Goal: Transaction & Acquisition: Purchase product/service

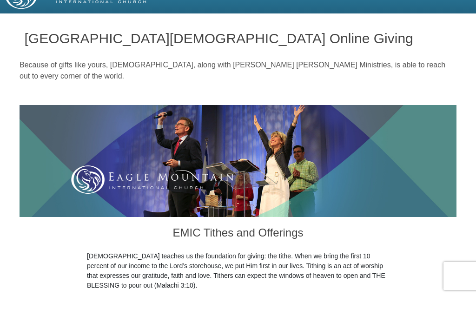
scroll to position [20, 0]
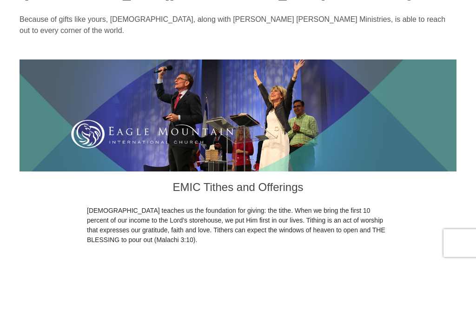
click at [58, 154] on img at bounding box center [238, 161] width 437 height 112
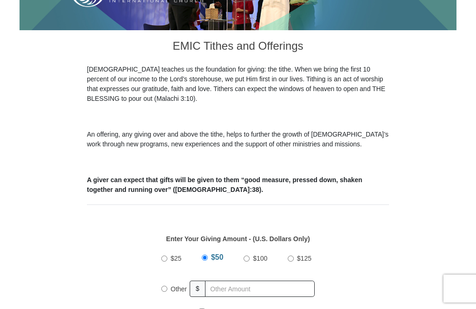
scroll to position [222, 0]
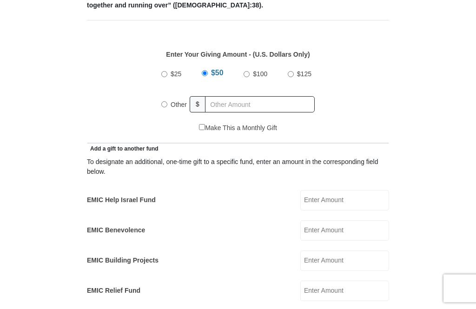
scroll to position [391, 0]
click at [164, 108] on input "Other" at bounding box center [164, 105] width 6 height 6
radio input "true"
click at [162, 99] on div "Other" at bounding box center [177, 104] width 33 height 23
click at [161, 105] on input "Other" at bounding box center [164, 104] width 6 height 6
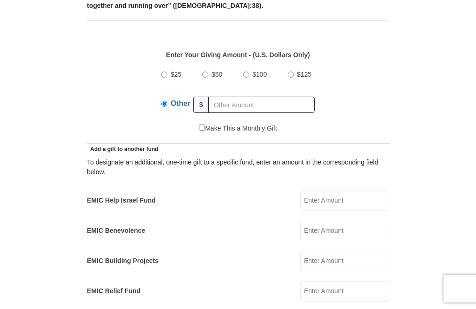
click at [413, 170] on form "[GEOGRAPHIC_DATA][DEMOGRAPHIC_DATA] Online Giving Because of gifts like yours, …" at bounding box center [238, 313] width 437 height 1335
click at [228, 103] on input "text" at bounding box center [261, 105] width 106 height 16
click at [181, 77] on span "$25" at bounding box center [175, 74] width 11 height 7
click at [167, 77] on input "$25" at bounding box center [164, 75] width 6 height 6
radio input "true"
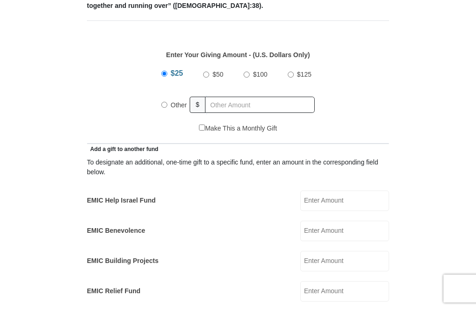
click at [167, 71] on input "$25" at bounding box center [164, 74] width 6 height 6
click at [164, 71] on input "$25" at bounding box center [164, 74] width 6 height 6
click at [163, 73] on input "$25" at bounding box center [164, 74] width 6 height 6
click at [165, 77] on input "$25" at bounding box center [164, 74] width 6 height 6
click at [170, 102] on label "Other" at bounding box center [178, 105] width 23 height 20
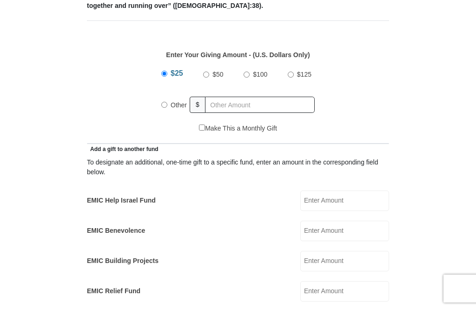
click at [167, 102] on input "Other" at bounding box center [164, 105] width 6 height 6
radio input "true"
click at [167, 113] on div "Other" at bounding box center [177, 104] width 33 height 23
click at [169, 111] on label "Other" at bounding box center [180, 104] width 26 height 23
click at [167, 107] on input "Other" at bounding box center [164, 104] width 6 height 6
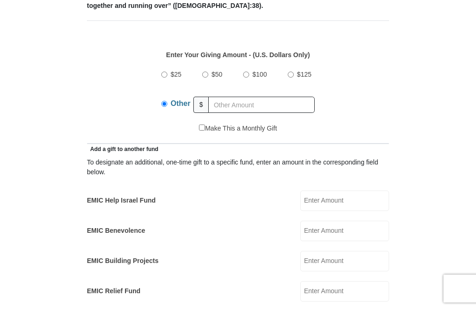
click at [166, 101] on input "Other" at bounding box center [164, 104] width 6 height 6
click at [170, 110] on label "Other" at bounding box center [180, 104] width 26 height 23
click at [167, 107] on input "Other" at bounding box center [164, 104] width 6 height 6
click at [86, 61] on form "[GEOGRAPHIC_DATA][DEMOGRAPHIC_DATA] Online Giving Because of gifts like yours, …" at bounding box center [238, 313] width 437 height 1335
click at [264, 107] on input "text" at bounding box center [261, 105] width 106 height 16
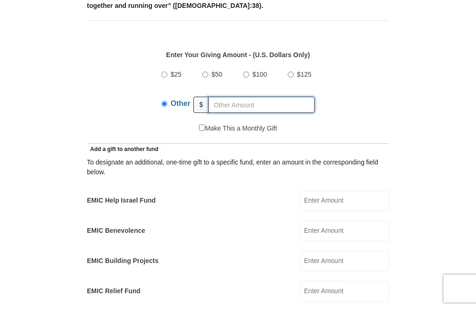
click at [256, 105] on input "text" at bounding box center [261, 105] width 106 height 16
click at [359, 203] on input "EMIC Help Israel Fund" at bounding box center [344, 200] width 89 height 20
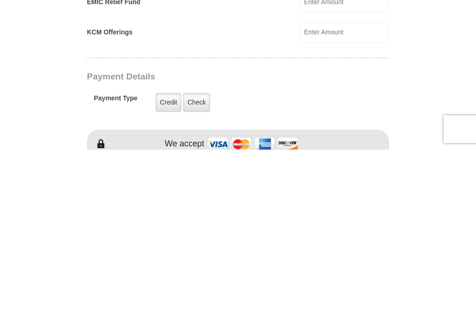
scroll to position [525, 0]
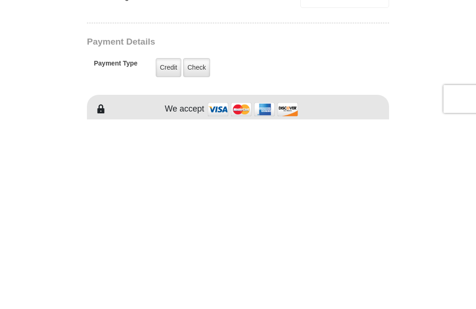
type input "25.00"
click at [170, 248] on label "Credit" at bounding box center [169, 257] width 26 height 19
click at [0, 0] on input "Credit" at bounding box center [0, 0] width 0 height 0
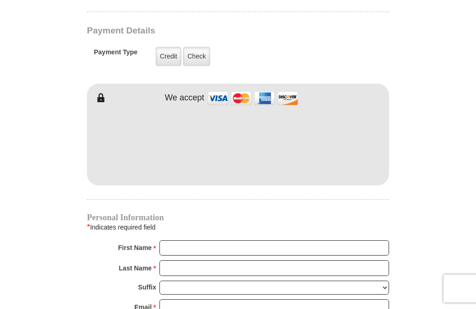
scroll to position [725, 0]
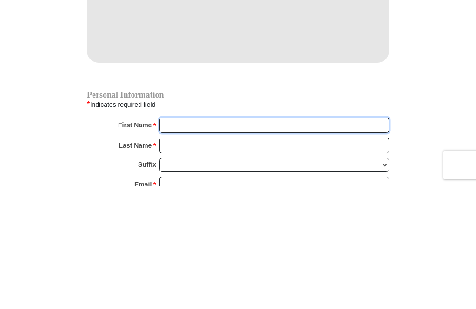
click at [269, 241] on input "First Name *" at bounding box center [273, 249] width 229 height 16
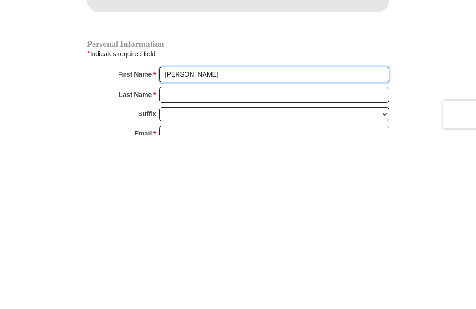
type input "[PERSON_NAME]"
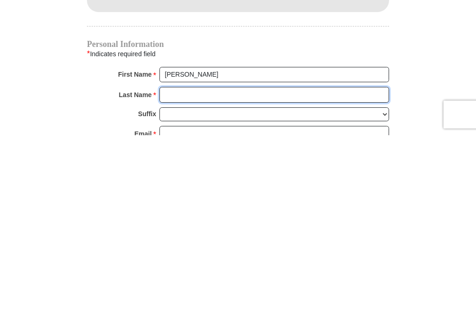
click at [210, 261] on input "Last Name *" at bounding box center [273, 269] width 229 height 16
type input "[PERSON_NAME]"
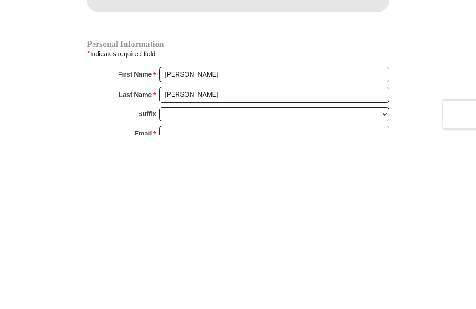
click at [252, 300] on input "Email *" at bounding box center [273, 308] width 229 height 16
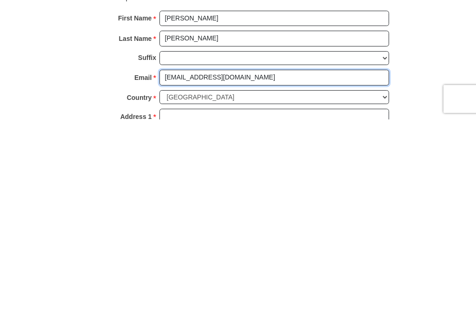
type input "[EMAIL_ADDRESS][DOMAIN_NAME]"
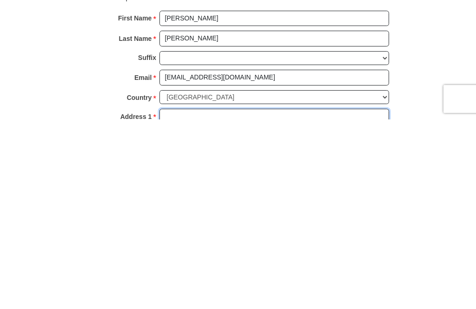
click at [292, 298] on input "Address 1 *" at bounding box center [273, 306] width 229 height 16
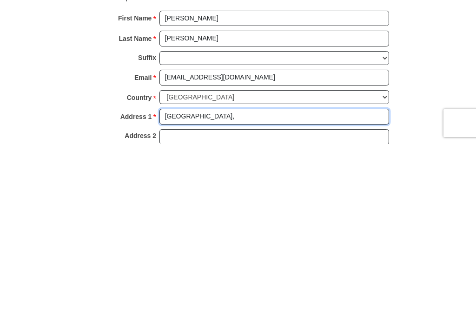
scroll to position [792, 0]
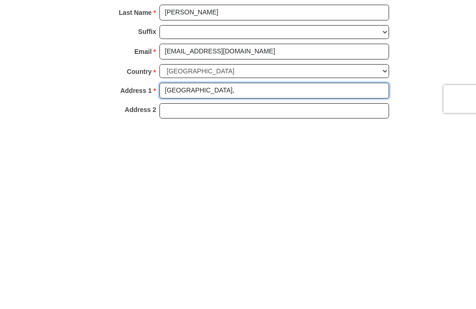
type input "[GEOGRAPHIC_DATA],"
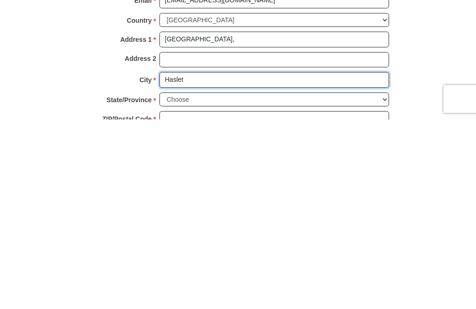
type input "Haslet"
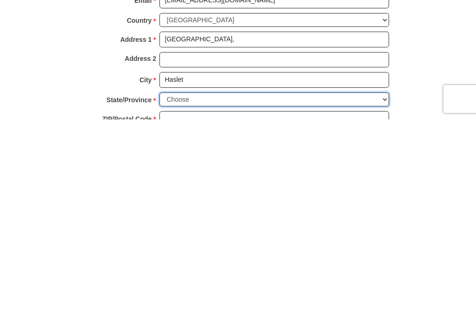
click at [254, 282] on select "Choose [US_STATE] [US_STATE] [US_STATE] [US_STATE] [US_STATE] Armed Forces Amer…" at bounding box center [273, 289] width 229 height 14
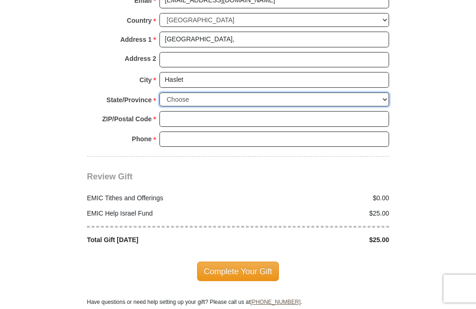
click at [217, 94] on select "Choose [US_STATE] [US_STATE] [US_STATE] [US_STATE] [US_STATE] Armed Forces Amer…" at bounding box center [273, 99] width 229 height 14
select select "[GEOGRAPHIC_DATA]"
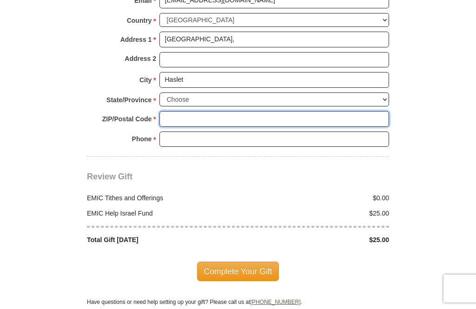
click at [266, 112] on input "ZIP/Postal Code *" at bounding box center [273, 119] width 229 height 16
type input "76052"
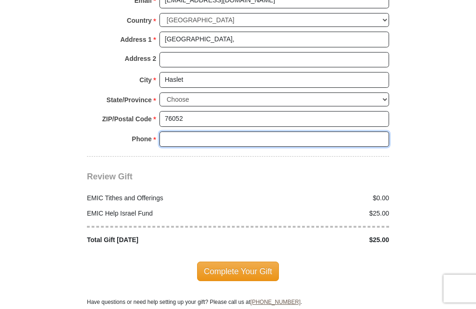
click at [211, 131] on input "Phone * *" at bounding box center [273, 139] width 229 height 16
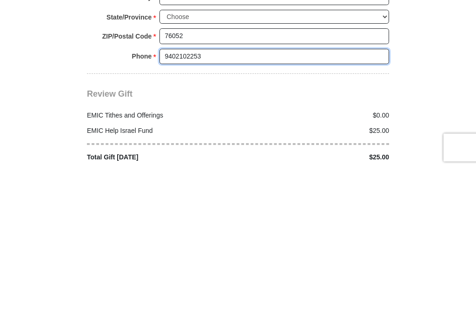
scroll to position [977, 0]
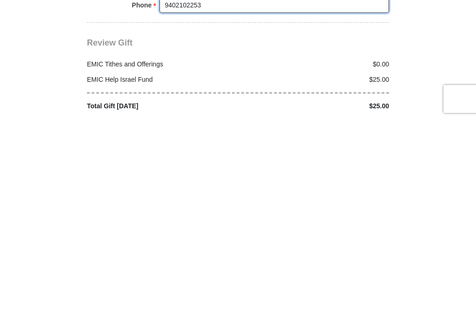
type input "9402102253"
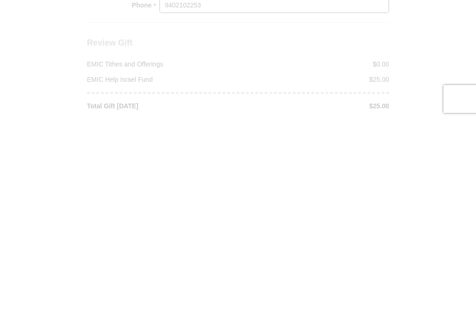
scroll to position [1167, 0]
